Goal: Task Accomplishment & Management: Manage account settings

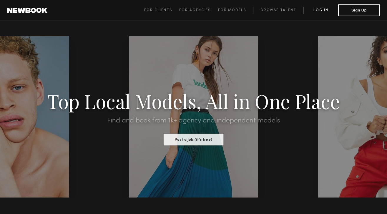
click at [320, 9] on link "Log in" at bounding box center [321, 10] width 35 height 7
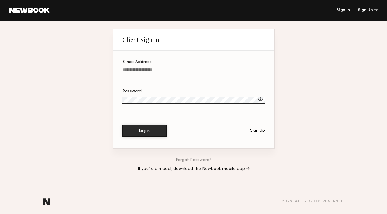
click at [176, 58] on section "E-mail Address Password Log In Sign Up" at bounding box center [193, 100] width 161 height 98
click at [179, 67] on label "E-mail Address" at bounding box center [194, 70] width 143 height 20
click at [179, 67] on input "E-mail Address" at bounding box center [194, 70] width 143 height 7
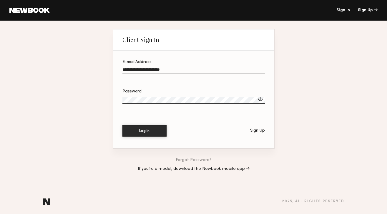
type input "**********"
click at [123, 125] on button "Log In" at bounding box center [145, 131] width 44 height 12
click at [261, 101] on div at bounding box center [261, 99] width 6 height 6
click at [123, 125] on button "Log In" at bounding box center [145, 131] width 44 height 12
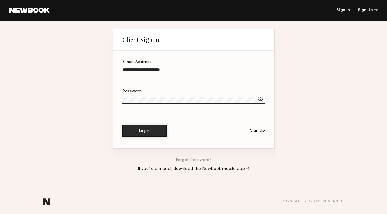
click at [201, 159] on link "Forgot Password?" at bounding box center [194, 160] width 36 height 4
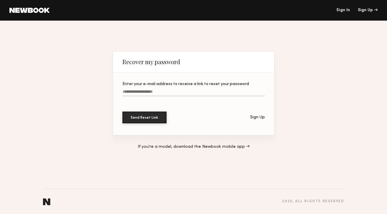
click at [166, 89] on label "Enter your e-mail address to receive a link to reset your password" at bounding box center [194, 92] width 143 height 20
click at [166, 90] on input "Enter your e-mail address to receive a link to reset your password" at bounding box center [194, 93] width 143 height 7
click at [170, 93] on input "Enter your e-mail address to receive a link to reset your password" at bounding box center [194, 93] width 143 height 7
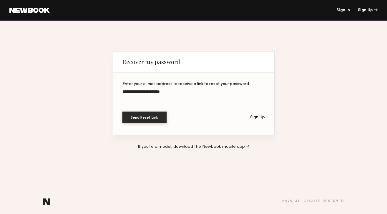
type input "**********"
click at [123, 112] on button "Send Reset Link" at bounding box center [145, 118] width 44 height 12
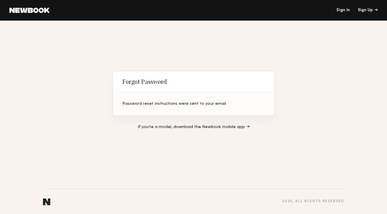
click at [344, 11] on link "Sign In" at bounding box center [344, 10] width 14 height 4
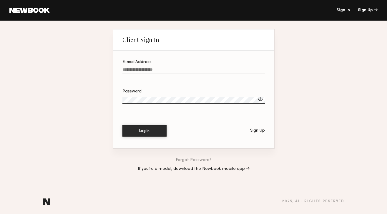
click at [223, 72] on input "E-mail Address" at bounding box center [194, 70] width 143 height 7
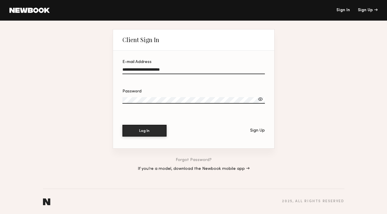
type input "**********"
click at [152, 134] on button "Log In" at bounding box center [145, 131] width 44 height 12
click at [239, 168] on link "If you’re a model, download the Newbook mobile app →" at bounding box center [194, 169] width 112 height 4
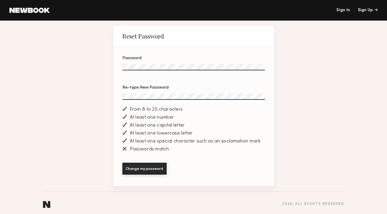
click at [192, 92] on label "Re-type New Password" at bounding box center [194, 96] width 143 height 20
click at [123, 163] on button "Change my password" at bounding box center [145, 169] width 44 height 12
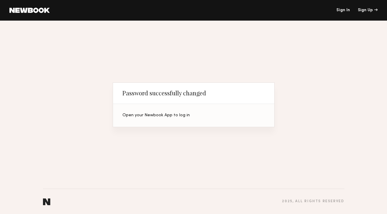
click at [346, 11] on link "Sign In" at bounding box center [344, 10] width 14 height 4
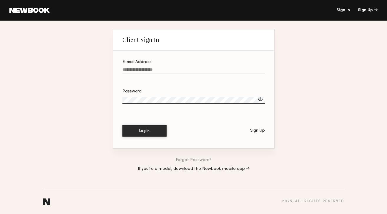
click at [243, 67] on label "E-mail Address" at bounding box center [194, 70] width 143 height 20
click at [243, 67] on input "E-mail Address" at bounding box center [194, 70] width 143 height 7
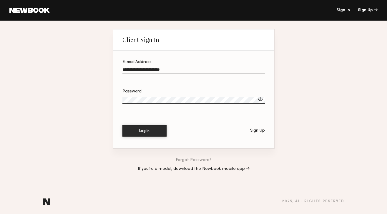
type input "**********"
click at [123, 125] on button "Log In" at bounding box center [145, 131] width 44 height 12
click at [262, 100] on div at bounding box center [261, 99] width 6 height 6
